Goal: Find contact information: Find contact information

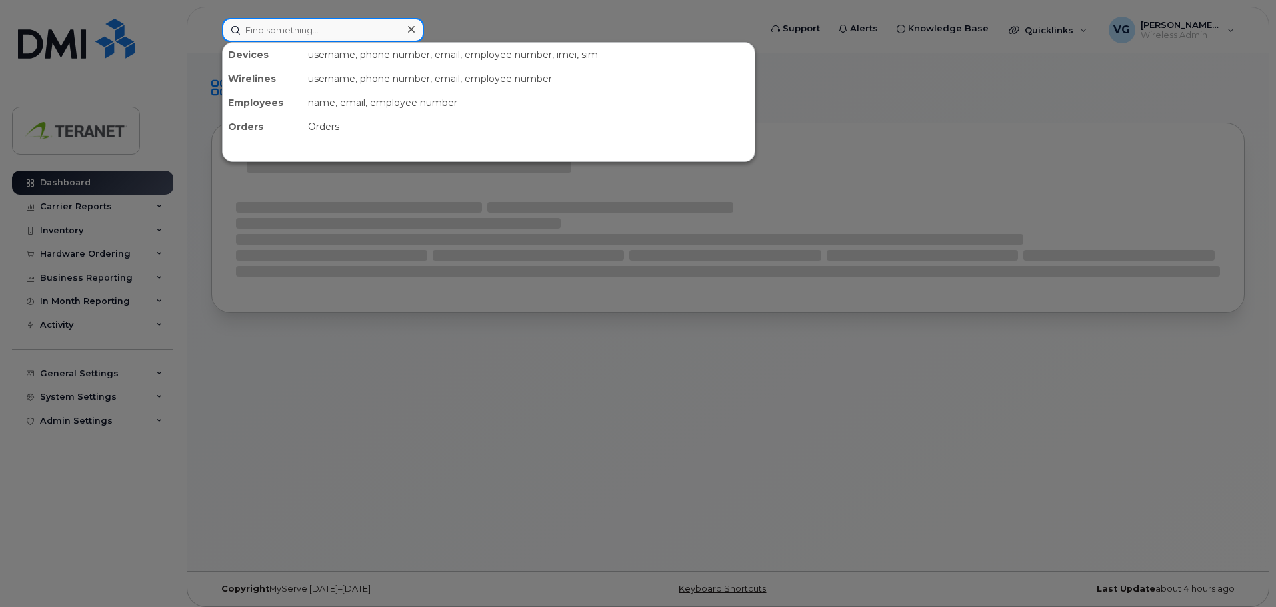
click at [281, 31] on input at bounding box center [323, 30] width 202 height 24
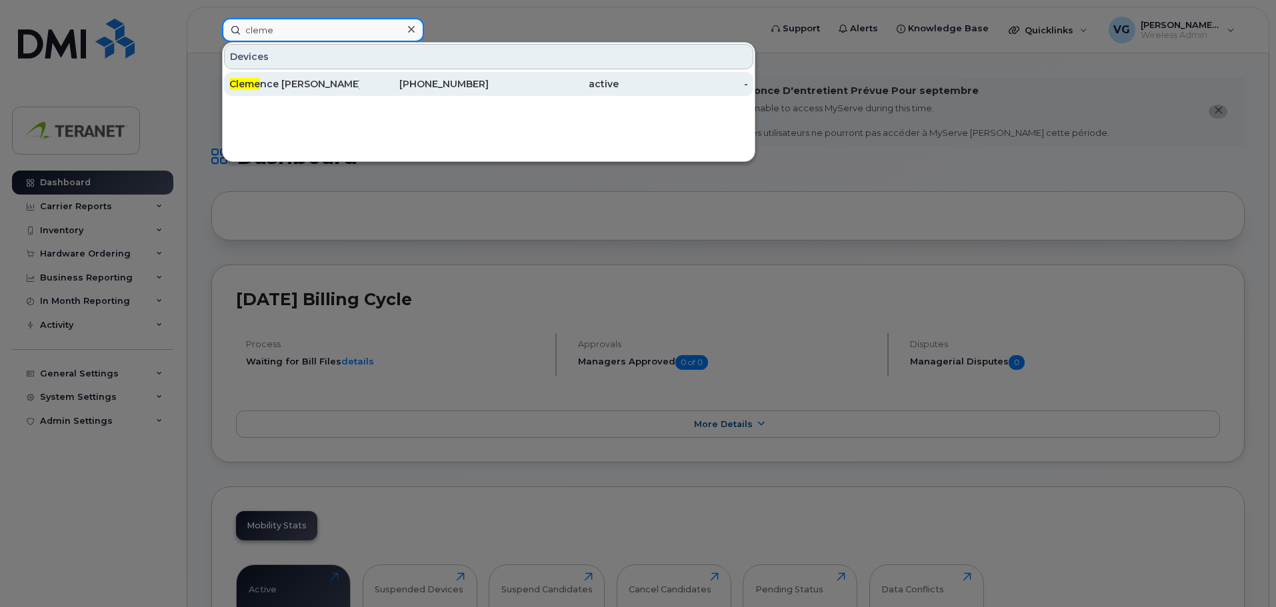
type input "cleme"
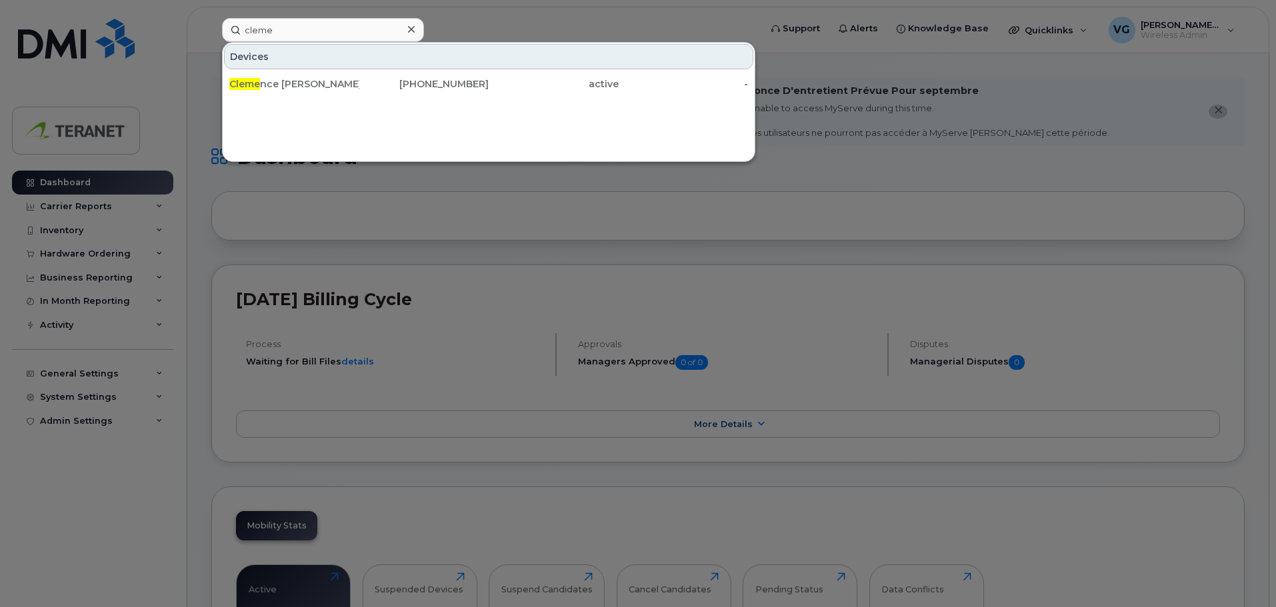
drag, startPoint x: 267, startPoint y: 84, endPoint x: 329, endPoint y: 97, distance: 63.9
click at [267, 84] on div "Cleme nce Mataya" at bounding box center [294, 83] width 130 height 13
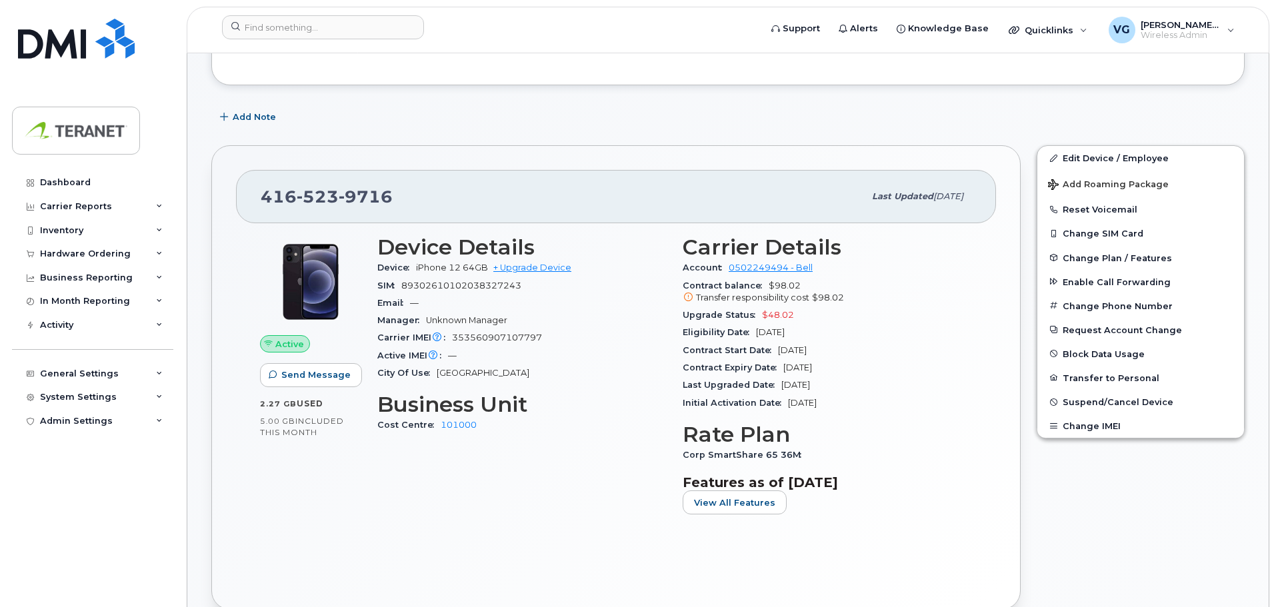
scroll to position [267, 0]
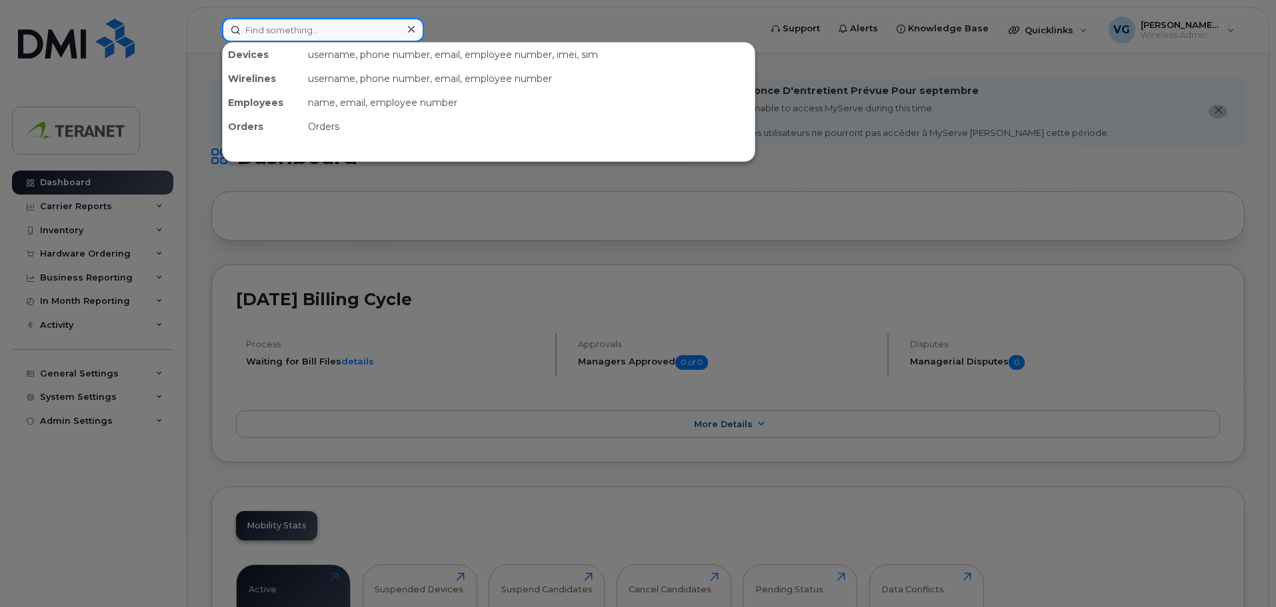
click at [369, 28] on input at bounding box center [323, 30] width 202 height 24
type input "linda"
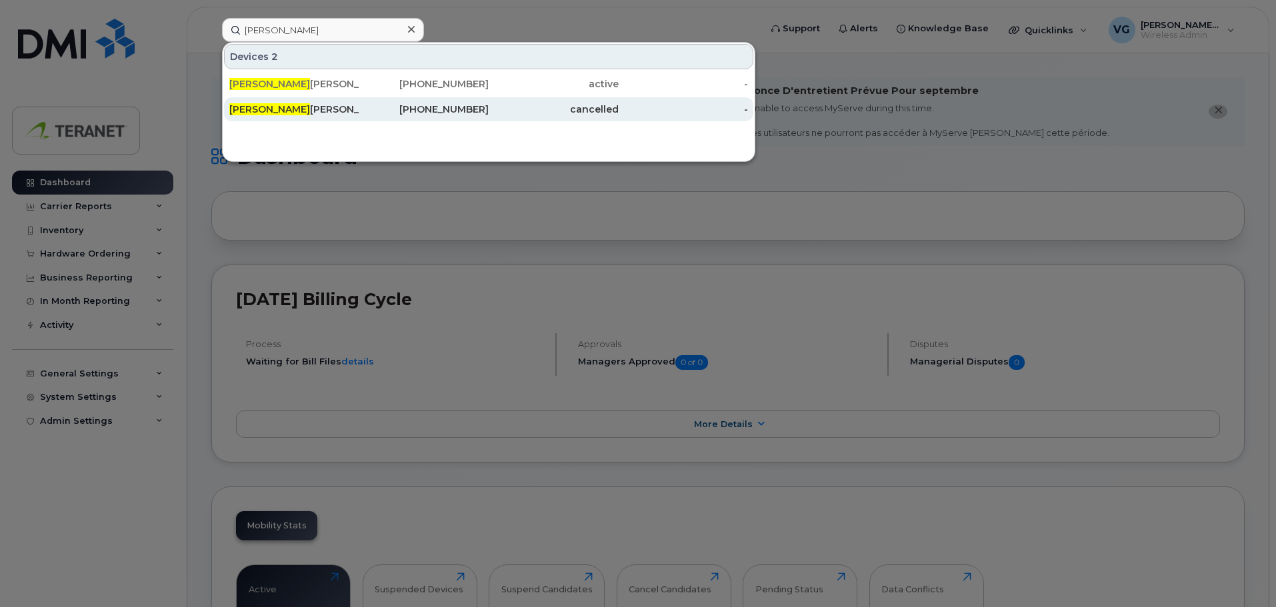
click at [313, 83] on div "Linda Ahmadpanah" at bounding box center [294, 83] width 130 height 13
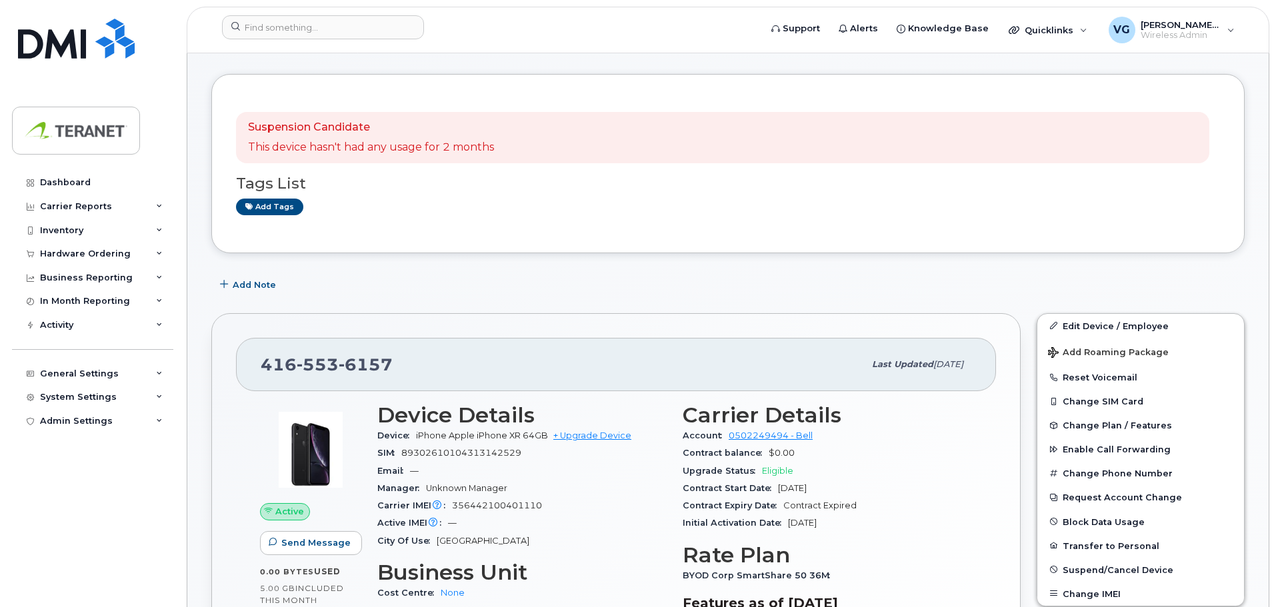
scroll to position [200, 0]
